Goal: Task Accomplishment & Management: Use online tool/utility

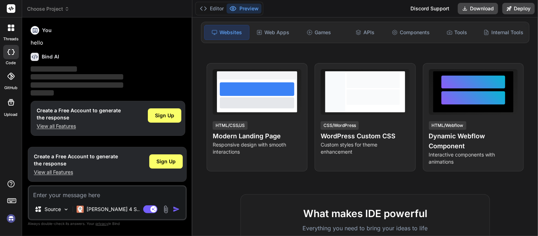
scroll to position [87, 0]
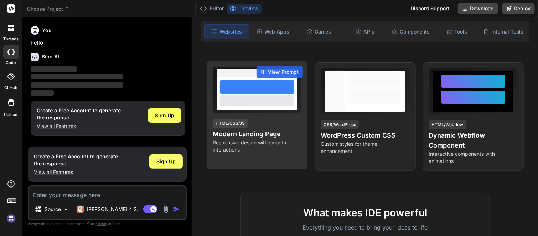
click at [267, 133] on h4 "Modern Landing Page" at bounding box center [257, 134] width 89 height 10
drag, startPoint x: 260, startPoint y: 95, endPoint x: 251, endPoint y: 94, distance: 9.3
click at [251, 95] on div at bounding box center [257, 100] width 74 height 11
drag, startPoint x: 239, startPoint y: 147, endPoint x: 223, endPoint y: 149, distance: 16.1
click at [223, 149] on p "Responsive design with smooth interactions" at bounding box center [257, 146] width 89 height 14
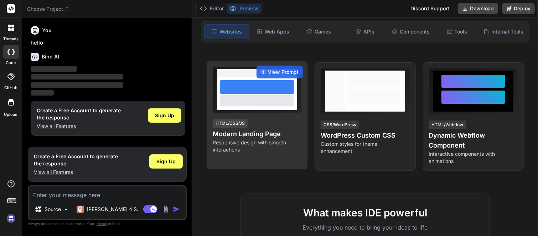
click at [240, 95] on div at bounding box center [257, 100] width 74 height 11
click at [268, 72] on span "View Prompt" at bounding box center [283, 71] width 31 height 7
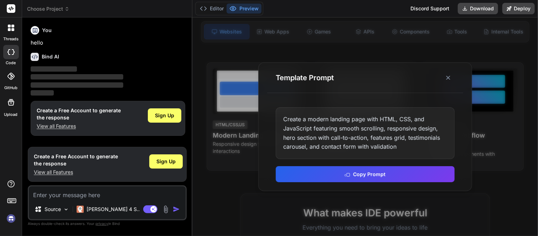
click at [352, 118] on div "Create a modern landing page with HTML, CSS, and JavaScript featuring smooth sc…" at bounding box center [365, 132] width 179 height 51
click at [333, 133] on div "Create a modern landing page with HTML, CSS, and JavaScript featuring smooth sc…" at bounding box center [365, 132] width 179 height 51
click at [10, 32] on div at bounding box center [11, 27] width 15 height 15
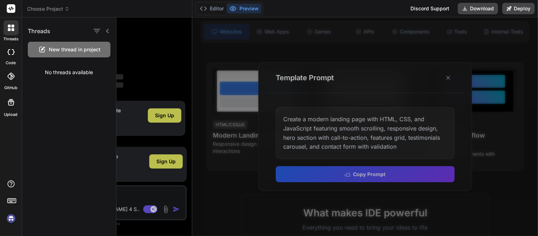
drag, startPoint x: 57, startPoint y: 49, endPoint x: 45, endPoint y: 50, distance: 12.2
click at [45, 50] on icon at bounding box center [42, 49] width 9 height 9
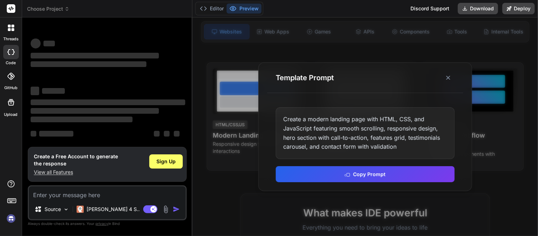
type textarea "x"
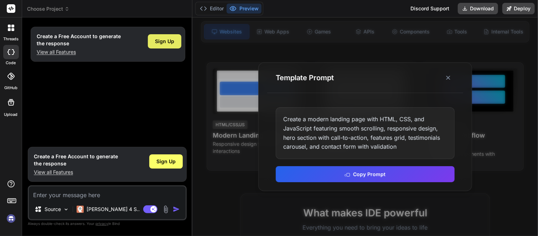
click at [161, 37] on div "Sign Up" at bounding box center [165, 41] width 34 height 14
